Goal: Transaction & Acquisition: Purchase product/service

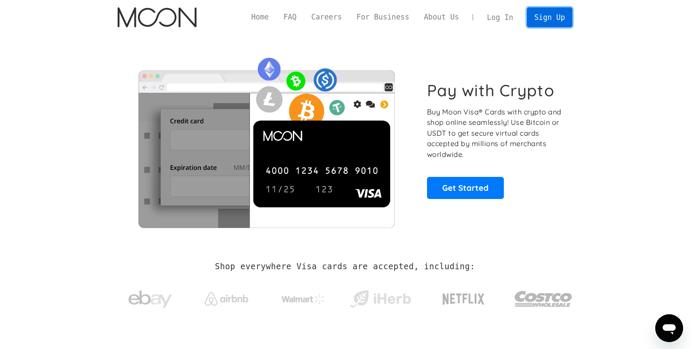
click at [552, 14] on link "Sign Up" at bounding box center [548, 17] width 45 height 20
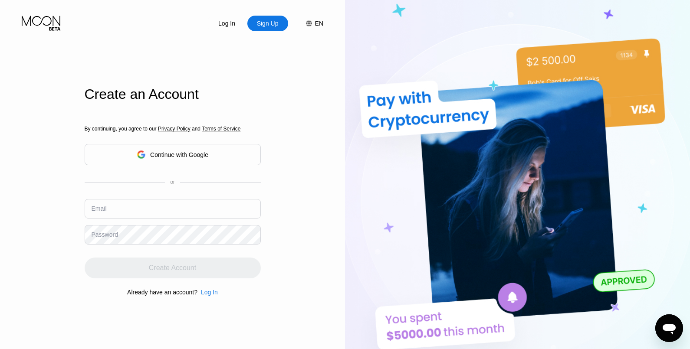
click at [206, 154] on div "Continue with Google" at bounding box center [179, 154] width 58 height 7
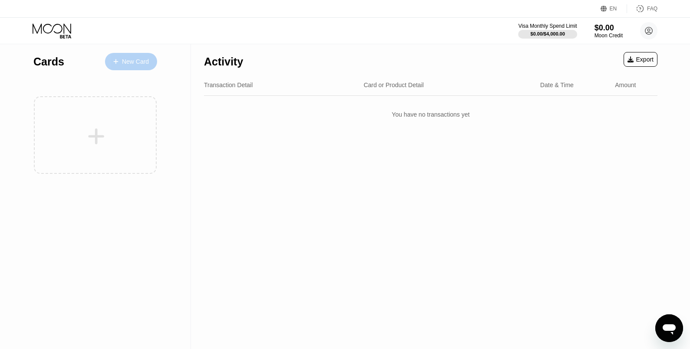
click at [136, 62] on div "New Card" at bounding box center [135, 61] width 27 height 7
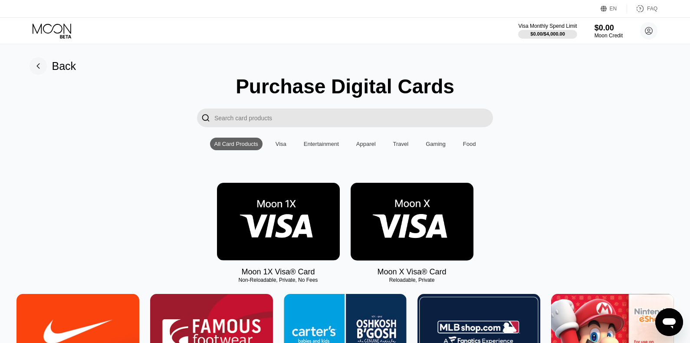
click at [314, 223] on img at bounding box center [278, 222] width 123 height 78
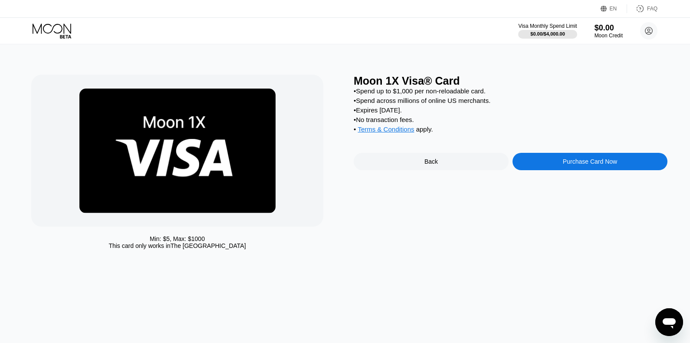
click at [590, 165] on div "Purchase Card Now" at bounding box center [589, 161] width 54 height 7
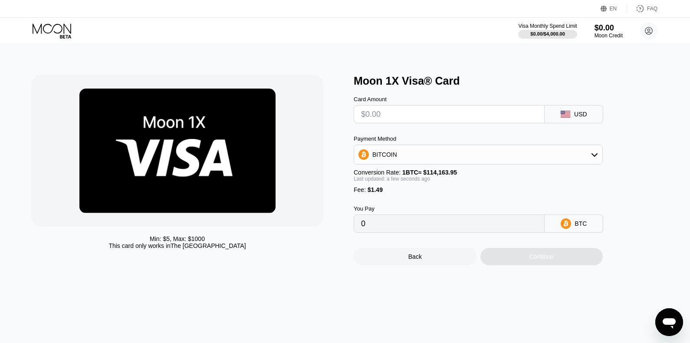
type input "0"
click at [485, 117] on input "text" at bounding box center [449, 113] width 176 height 17
type input "$5"
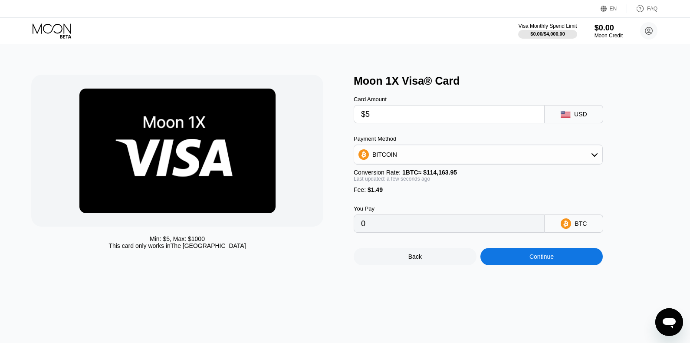
type input "0.00005685"
type input "$5"
click at [559, 265] on div "Continue" at bounding box center [541, 256] width 123 height 17
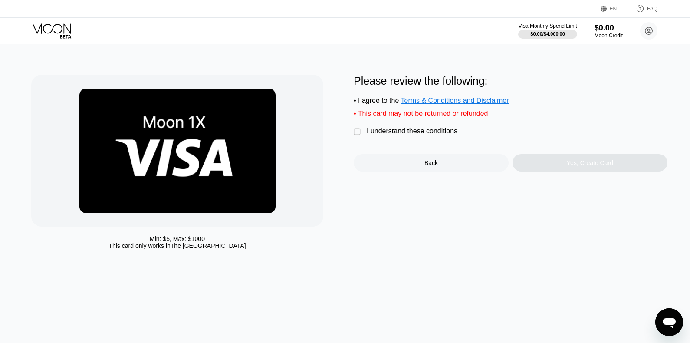
click at [353, 134] on div "Min: $ 5 , Max: $ 1000 This card only works in The United States Please review …" at bounding box center [344, 164] width 627 height 179
click at [357, 136] on div "" at bounding box center [357, 131] width 9 height 9
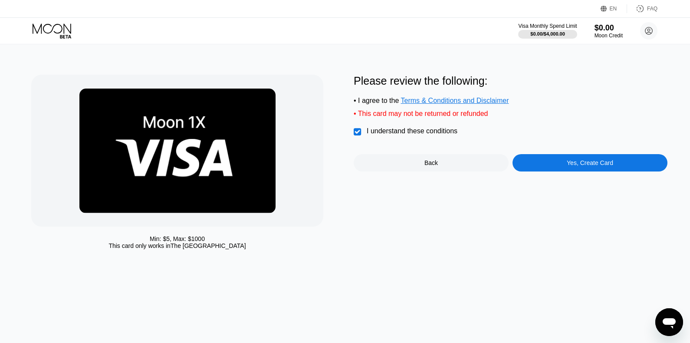
click at [575, 166] on div "Yes, Create Card" at bounding box center [589, 162] width 46 height 7
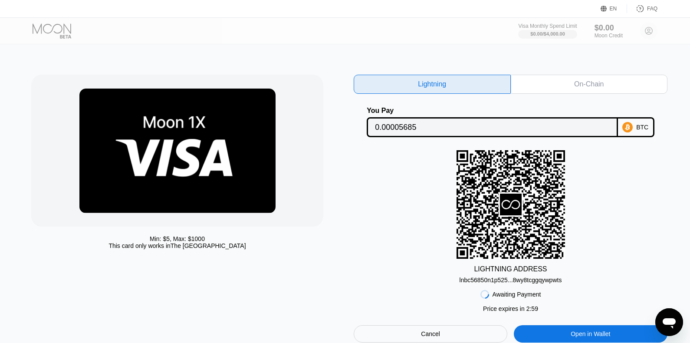
click at [576, 85] on div "On-Chain" at bounding box center [588, 84] width 29 height 9
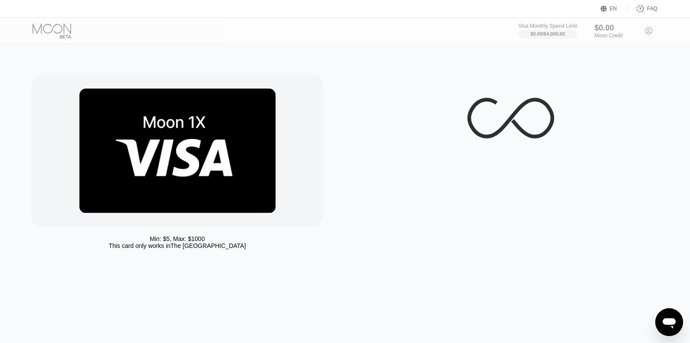
scroll to position [43, 0]
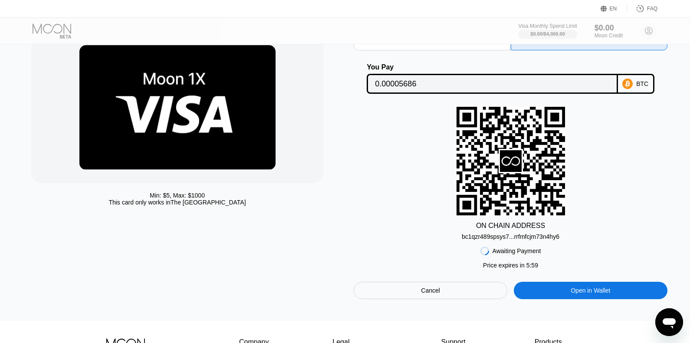
click at [522, 239] on div "bc1qzr489spsys7...rrfmfcjm73n4hy6" at bounding box center [510, 236] width 98 height 7
click at [405, 82] on input "0.00005686" at bounding box center [492, 83] width 234 height 17
